Goal: Transaction & Acquisition: Purchase product/service

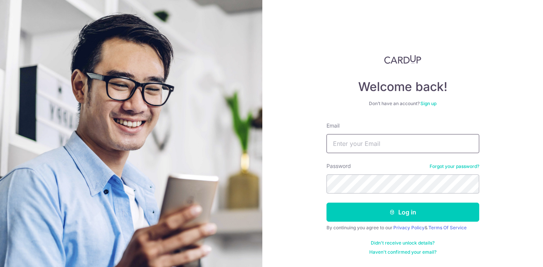
click at [385, 147] on input "Email" at bounding box center [402, 143] width 153 height 19
type input "[EMAIL_ADDRESS][DOMAIN_NAME]"
click at [326, 203] on button "Log in" at bounding box center [402, 212] width 153 height 19
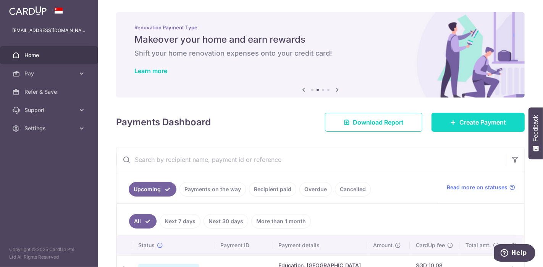
click at [431, 129] on link "Create Payment" at bounding box center [477, 122] width 93 height 19
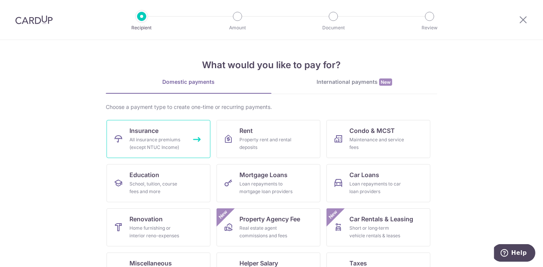
click at [171, 134] on link "Insurance All insurance premiums (except NTUC Income)" at bounding box center [158, 139] width 104 height 38
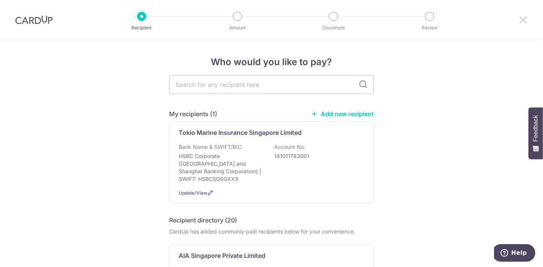
click at [519, 18] on icon at bounding box center [522, 20] width 9 height 10
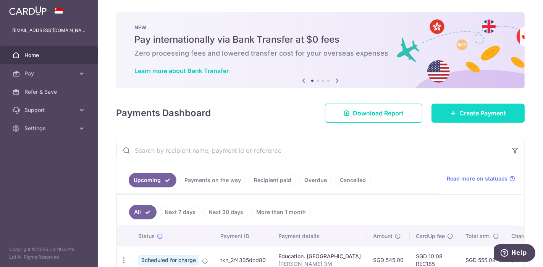
click at [451, 115] on link "Create Payment" at bounding box center [477, 113] width 93 height 19
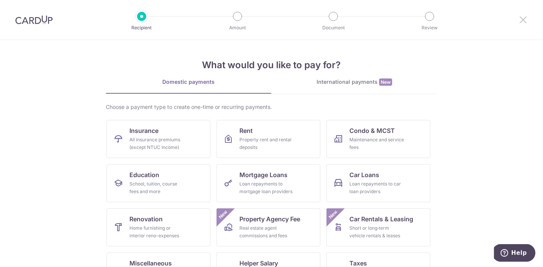
click at [522, 24] on icon at bounding box center [522, 20] width 9 height 10
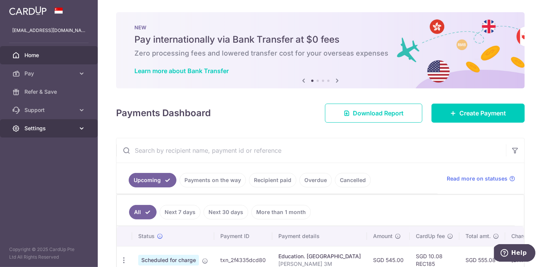
click at [68, 129] on span "Settings" at bounding box center [49, 129] width 50 height 8
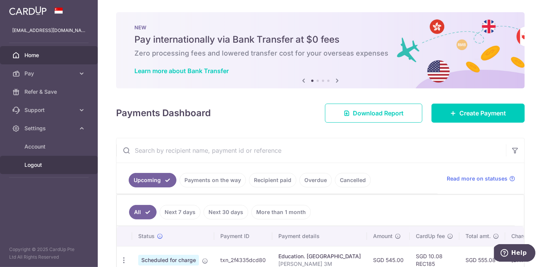
click at [46, 166] on span "Logout" at bounding box center [49, 165] width 50 height 8
